Goal: Task Accomplishment & Management: Use online tool/utility

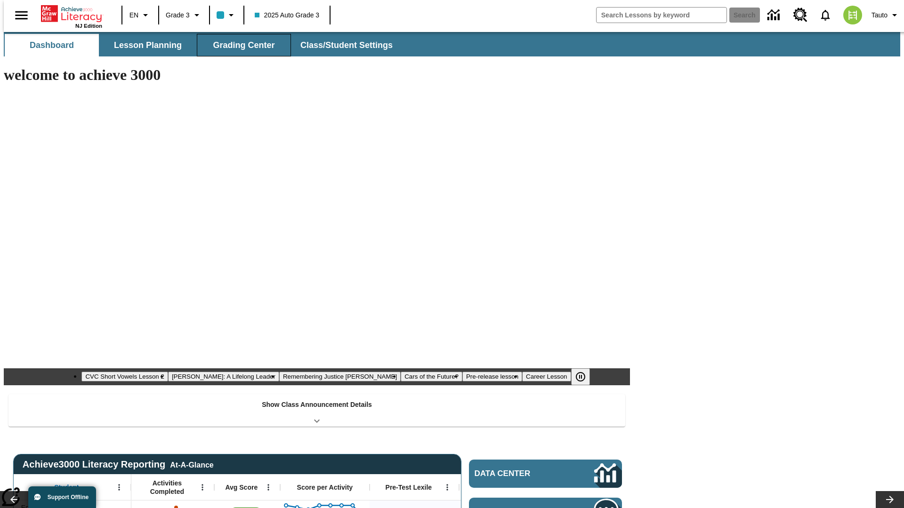
click at [240, 45] on span "Grading Center" at bounding box center [244, 45] width 62 height 11
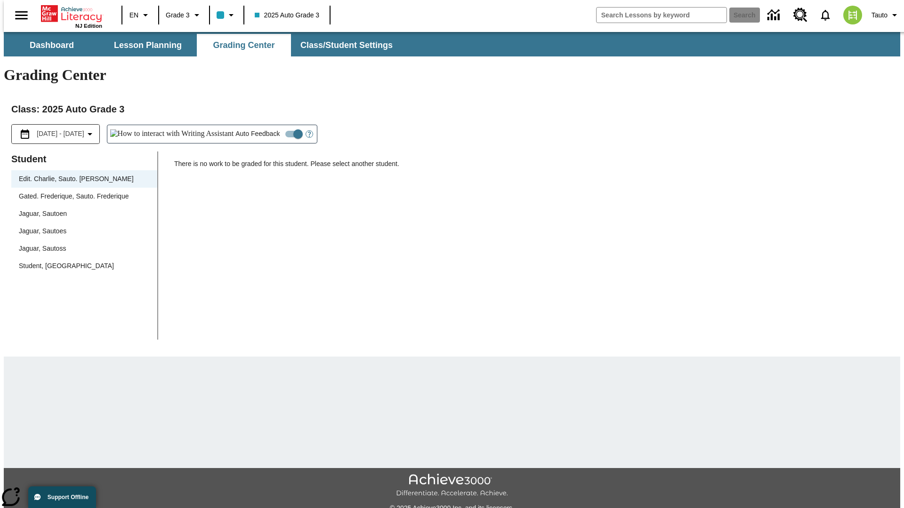
click at [81, 209] on div "Jaguar, Sautoen" at bounding box center [84, 214] width 131 height 10
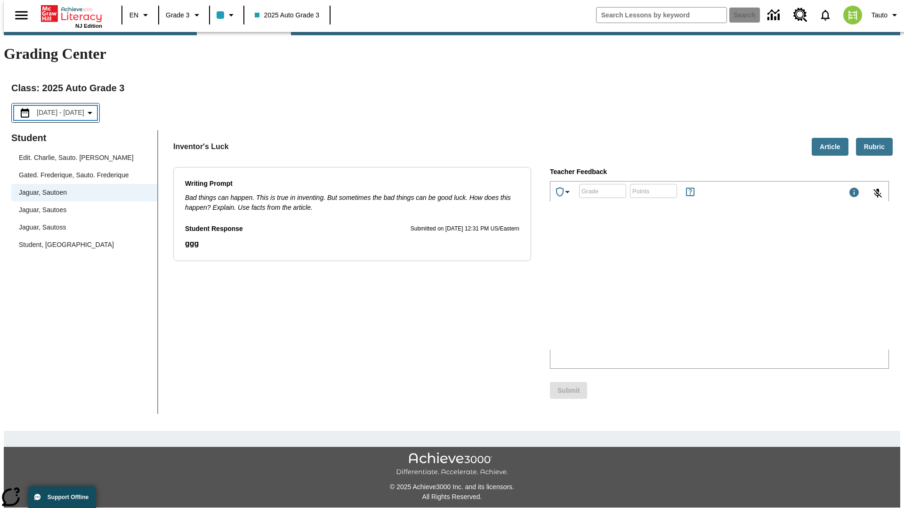
click at [688, 289] on p "Type your response here." at bounding box center [621, 288] width 134 height 8
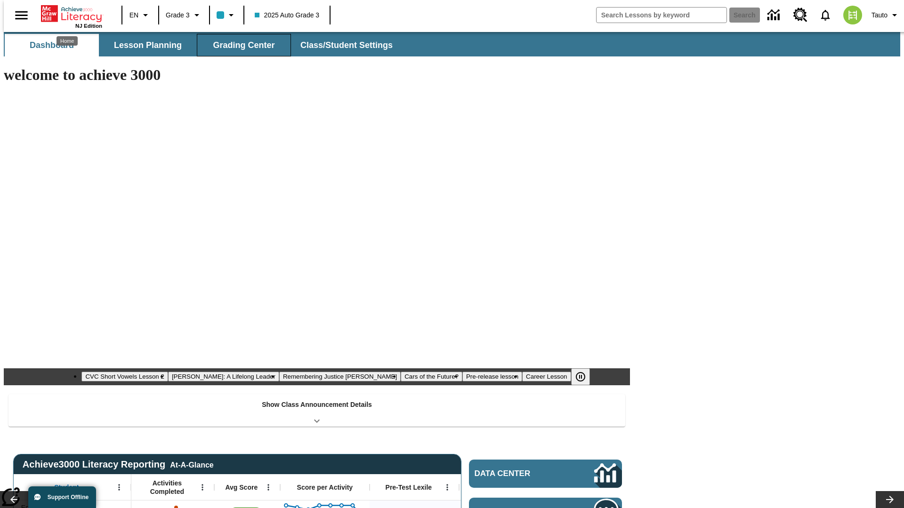
click at [240, 45] on span "Grading Center" at bounding box center [244, 45] width 62 height 11
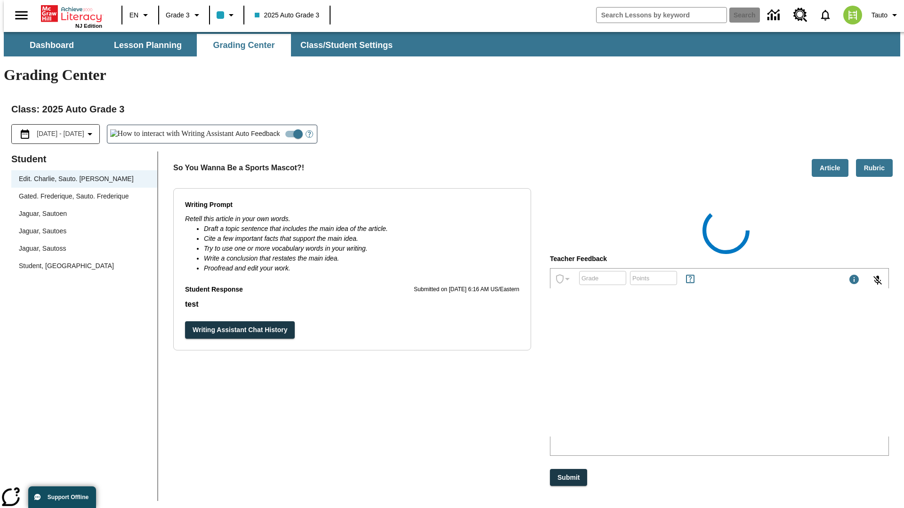
click at [81, 209] on div "Jaguar, Sautoen" at bounding box center [84, 214] width 131 height 10
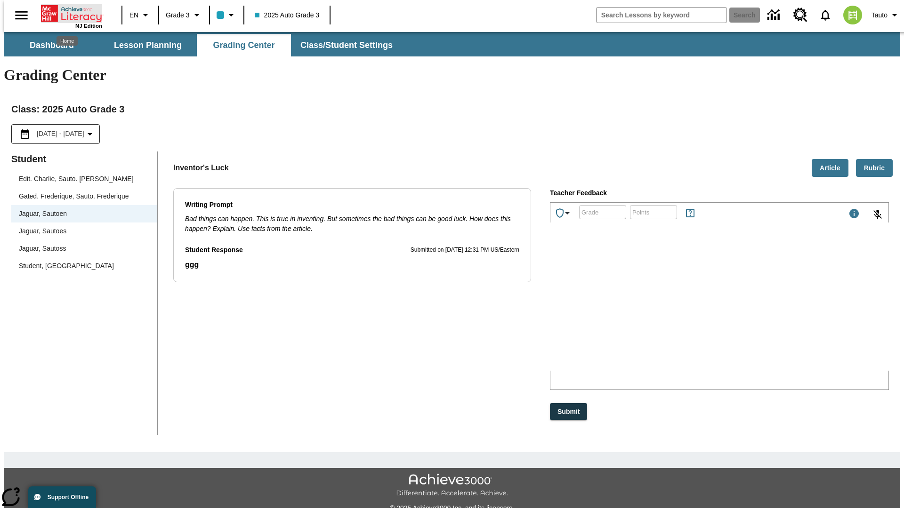
scroll to position [21, 0]
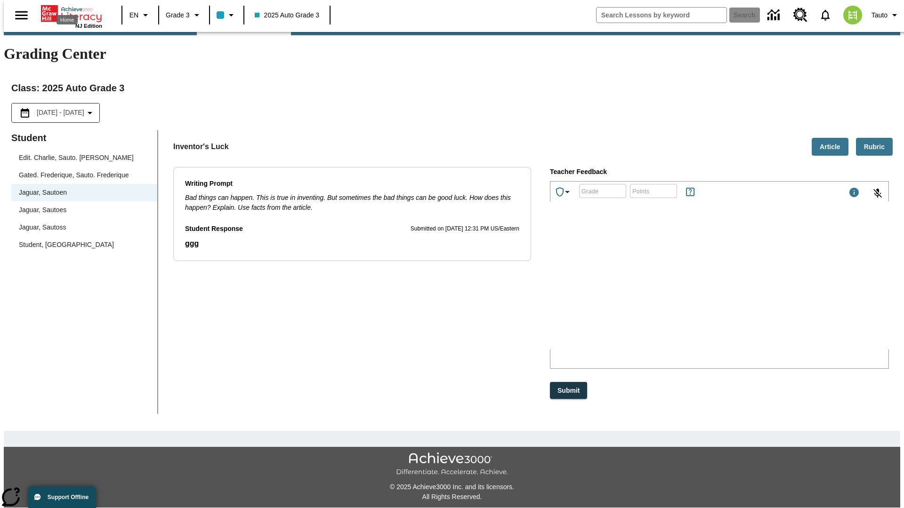
click at [688, 289] on p "wTsay" at bounding box center [621, 288] width 134 height 8
